Goal: Information Seeking & Learning: Learn about a topic

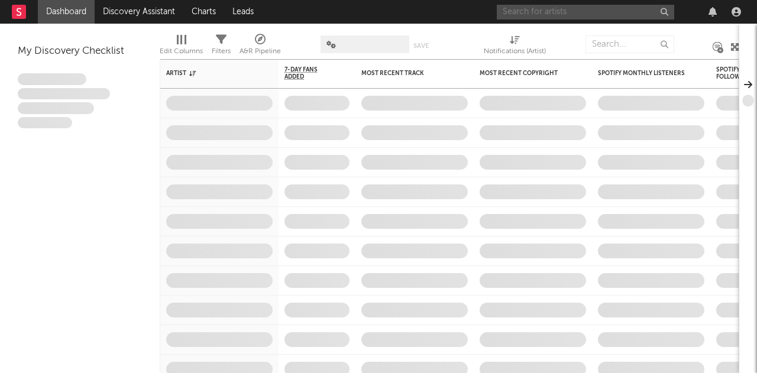
click at [558, 9] on input "text" at bounding box center [585, 12] width 177 height 15
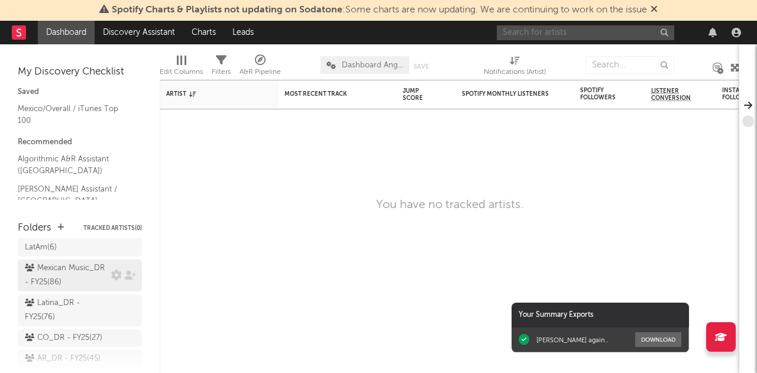
scroll to position [59, 0]
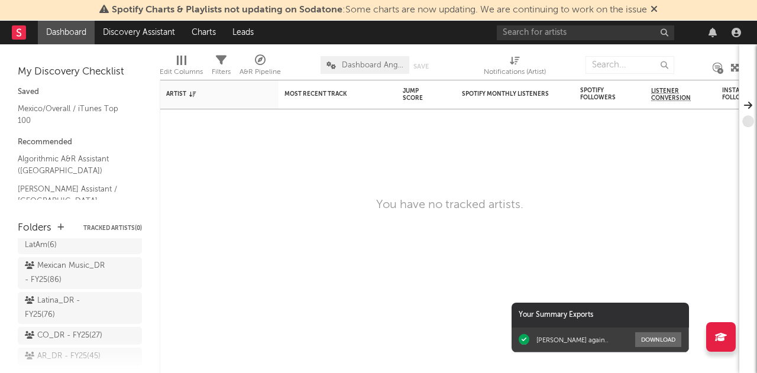
click at [70, 317] on div "Latina_DR - FY25 ( 76 )" at bounding box center [66, 308] width 83 height 28
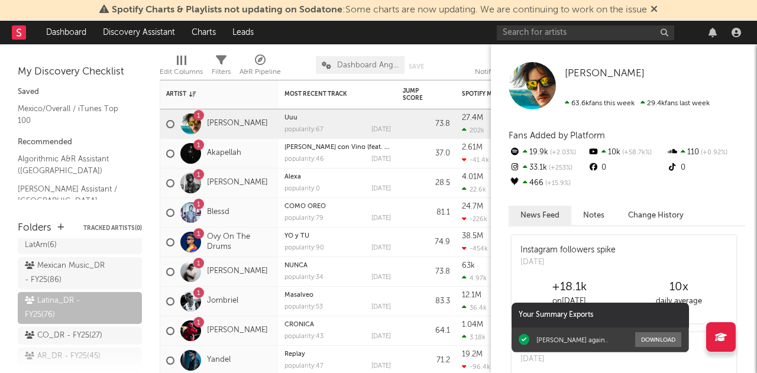
click at [750, 102] on div "[PERSON_NAME] [PERSON_NAME] 63.6k fans this week 29.4k fans last week Fans Adde…" at bounding box center [624, 208] width 266 height 329
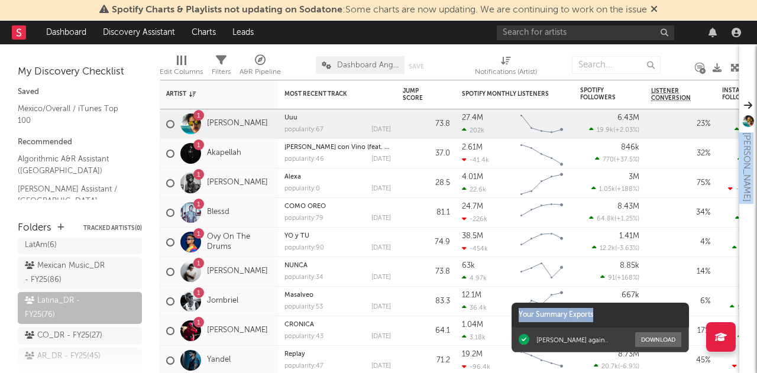
drag, startPoint x: 594, startPoint y: 316, endPoint x: 550, endPoint y: 281, distance: 55.9
click at [552, 286] on div "Spotify Charts & Playlists not updating on Sodatone : Some charts are now updat…" at bounding box center [378, 186] width 757 height 373
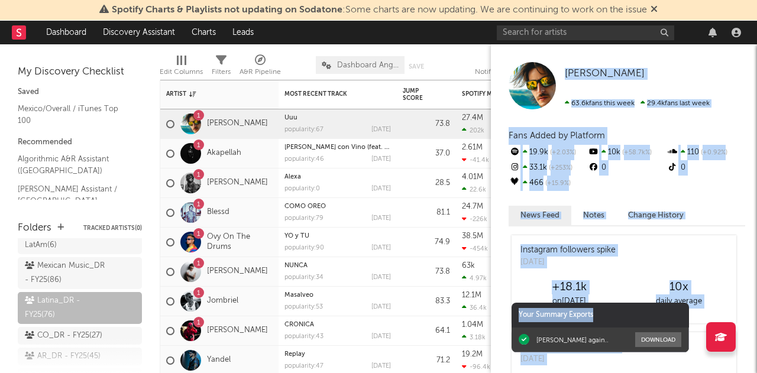
click at [726, 127] on div "Fans Added by Platform" at bounding box center [626, 136] width 237 height 18
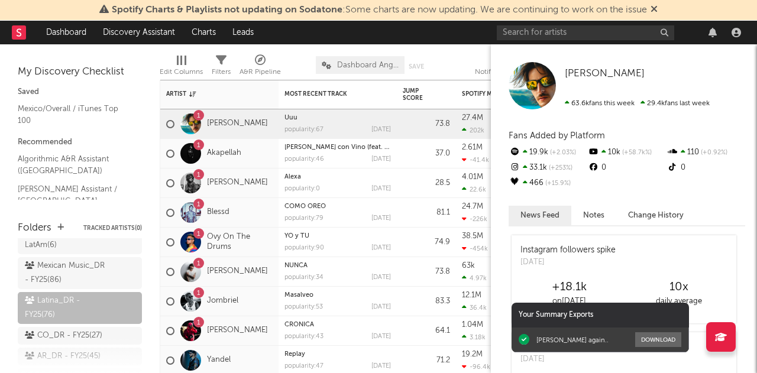
click at [691, 74] on div "Danny Ocean" at bounding box center [655, 74] width 180 height 12
